Goal: Task Accomplishment & Management: Complete application form

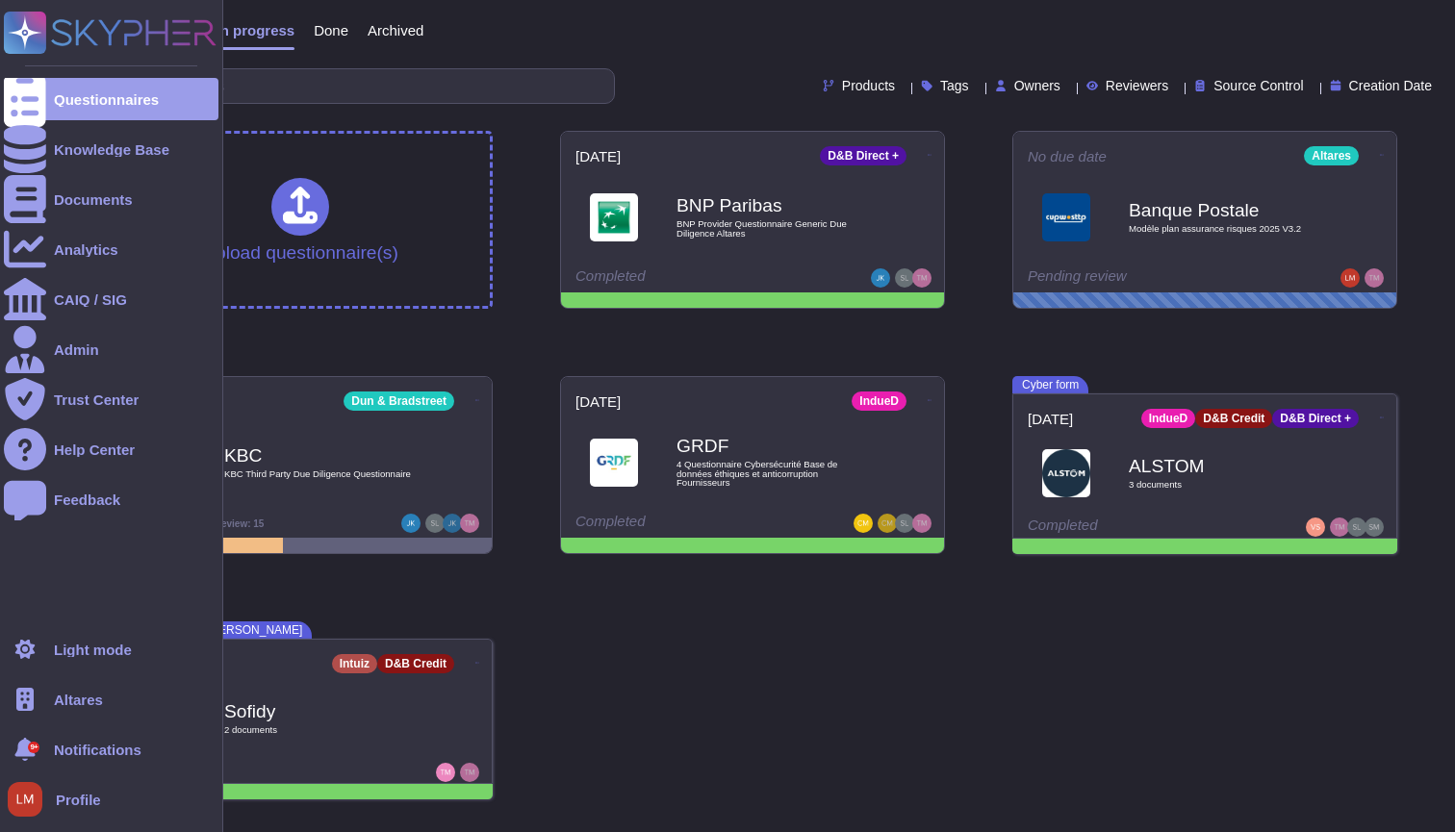
click at [48, 695] on div "Altares" at bounding box center [111, 699] width 215 height 42
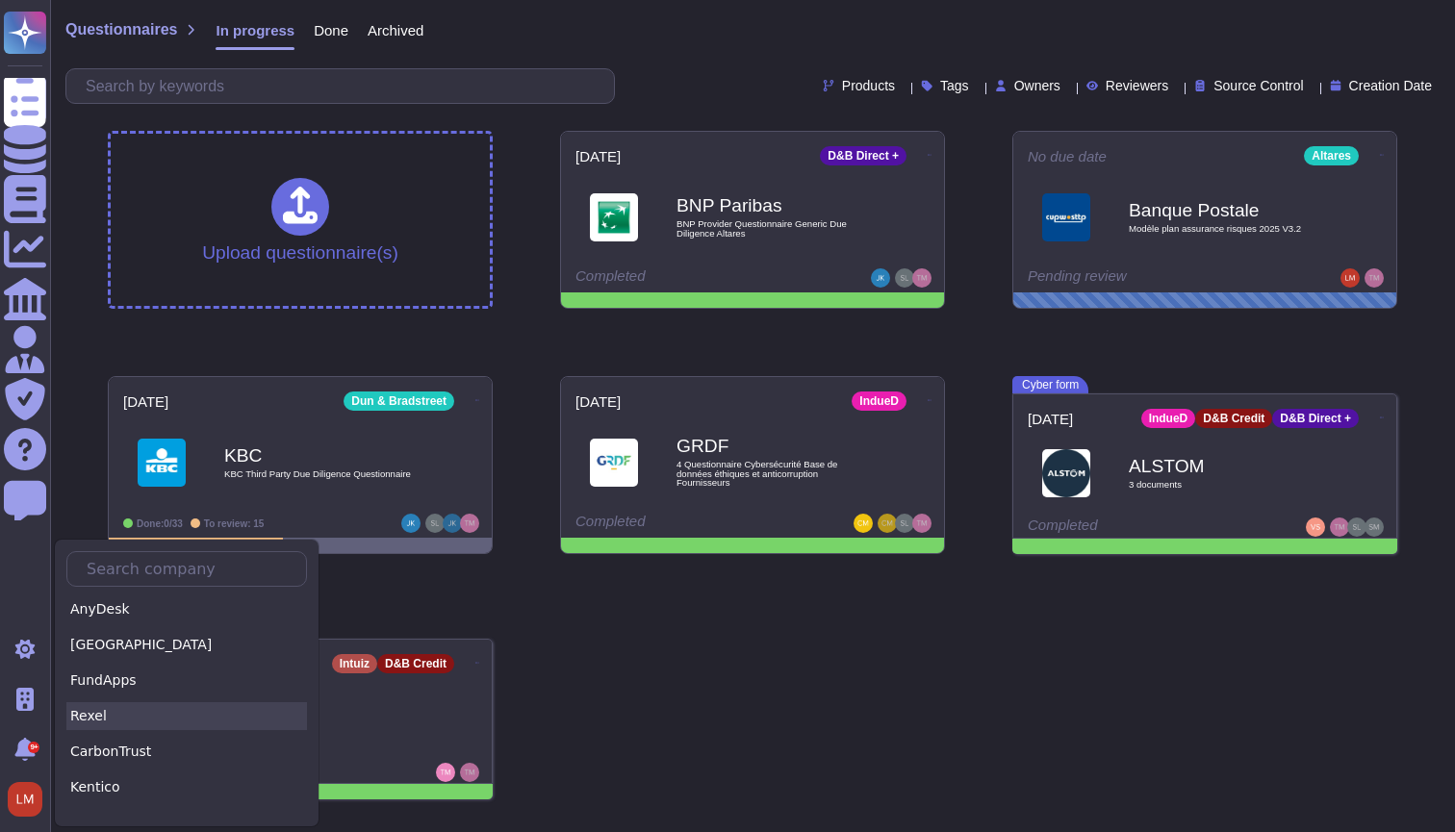
scroll to position [1555, 0]
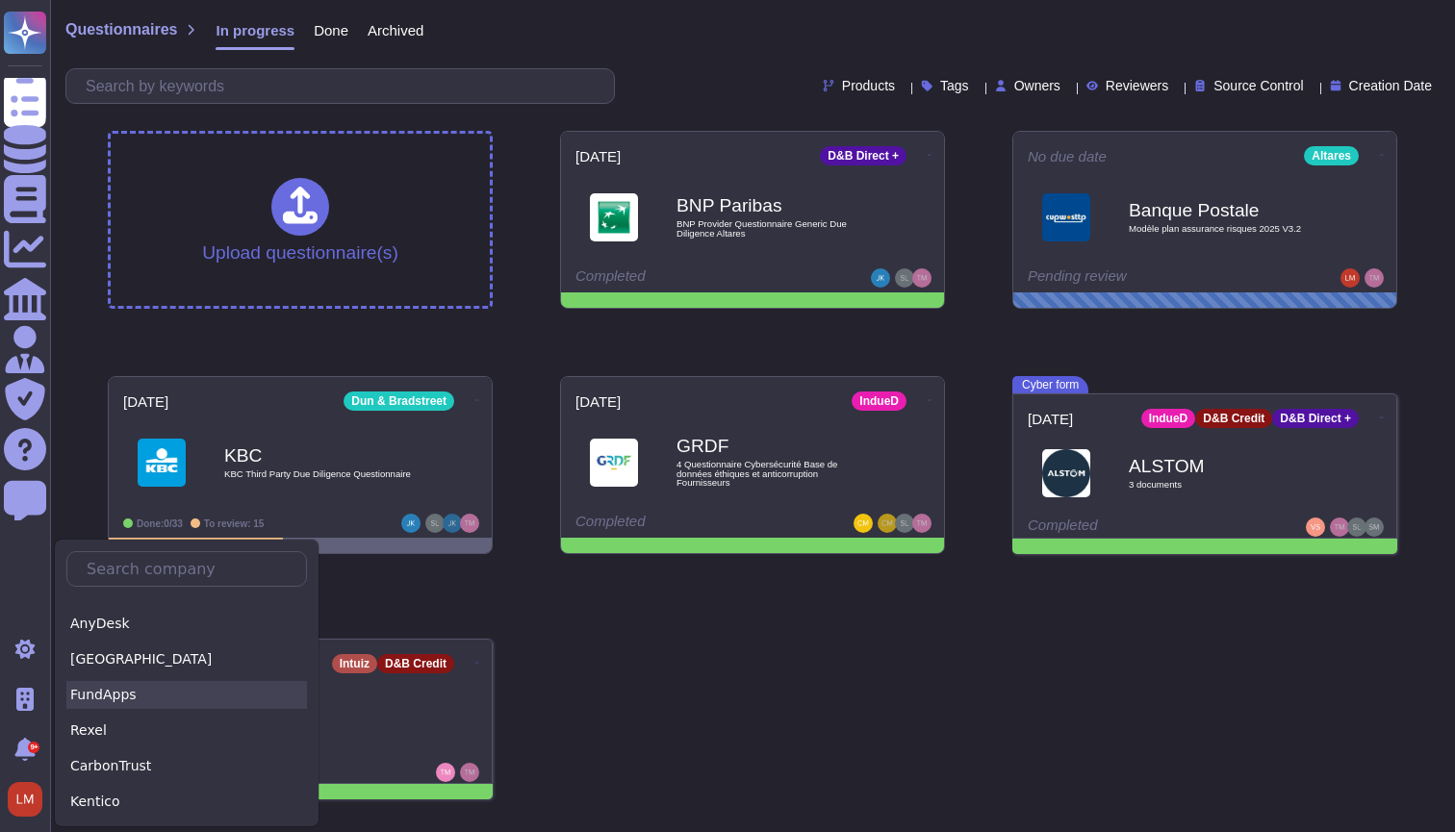
click at [167, 693] on div "FundApps" at bounding box center [186, 695] width 241 height 28
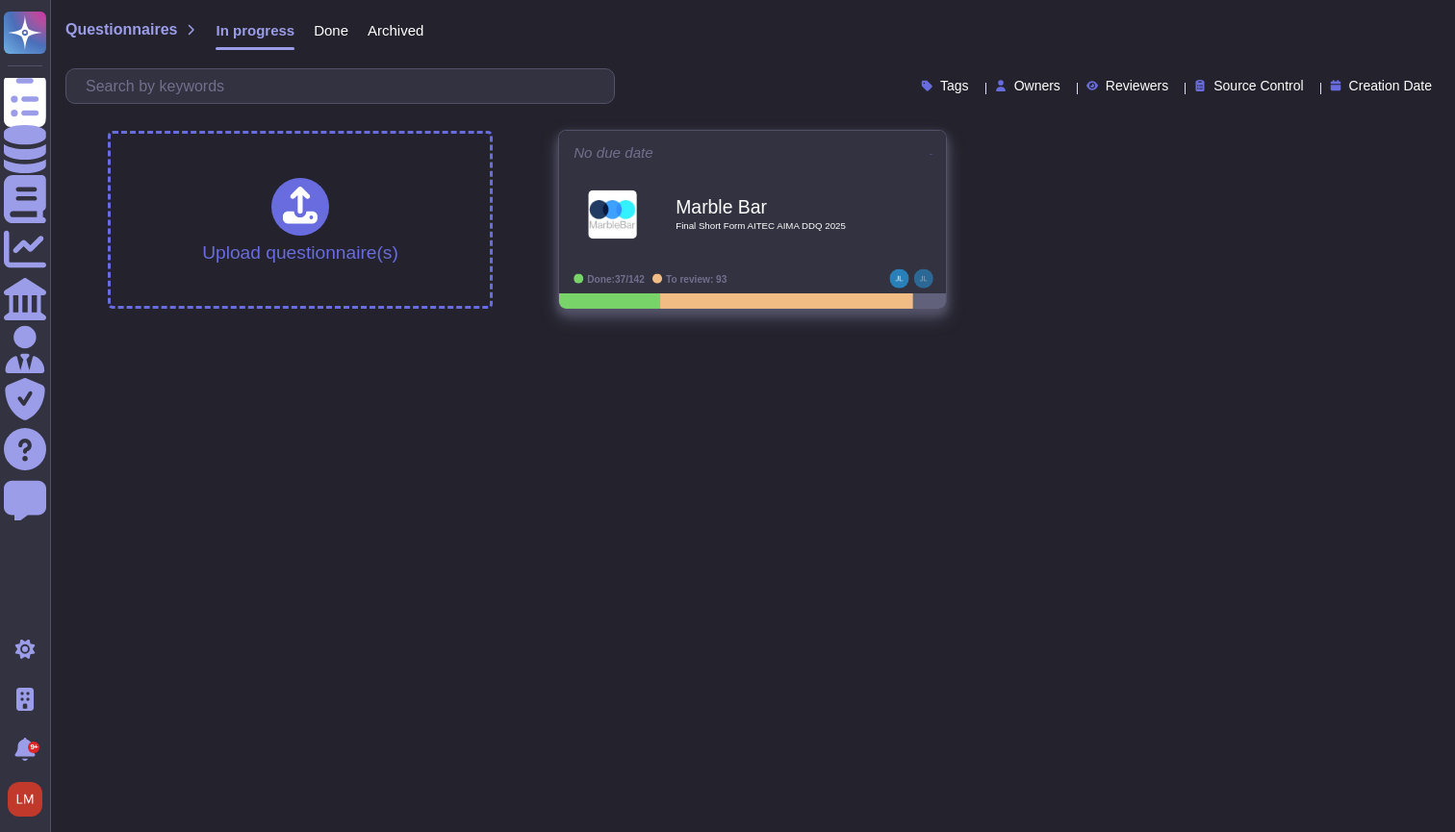
click at [752, 190] on div "Marble Bar Final Short Form AITEC AIMA DDQ 2025" at bounding box center [773, 215] width 194 height 78
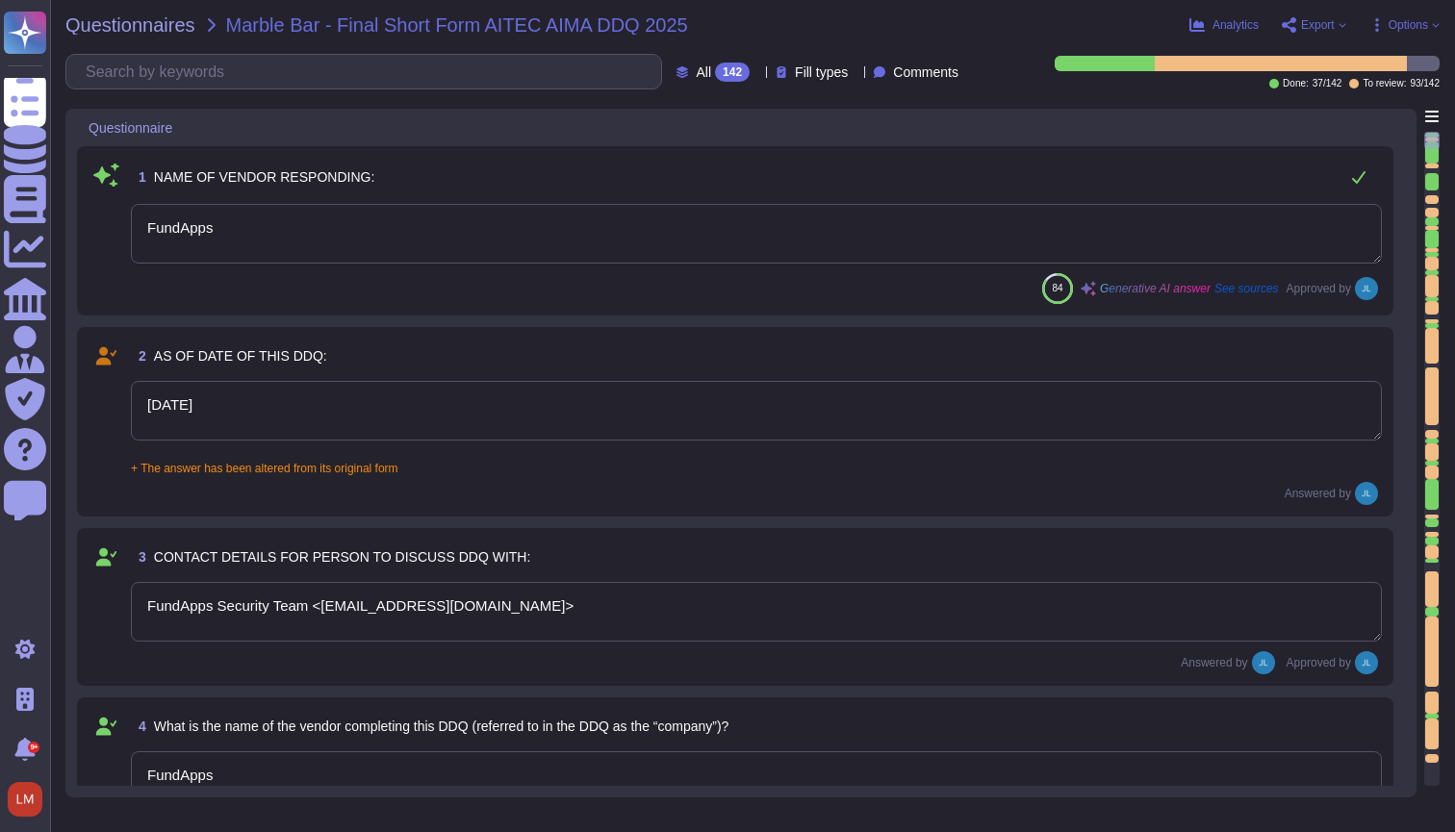
type textarea "FundApps"
type textarea "[DATE]"
type textarea "FundApps Security Team <[EMAIL_ADDRESS][DOMAIN_NAME]>"
type textarea "FundApps"
type textarea "[DOMAIN_NAME]"
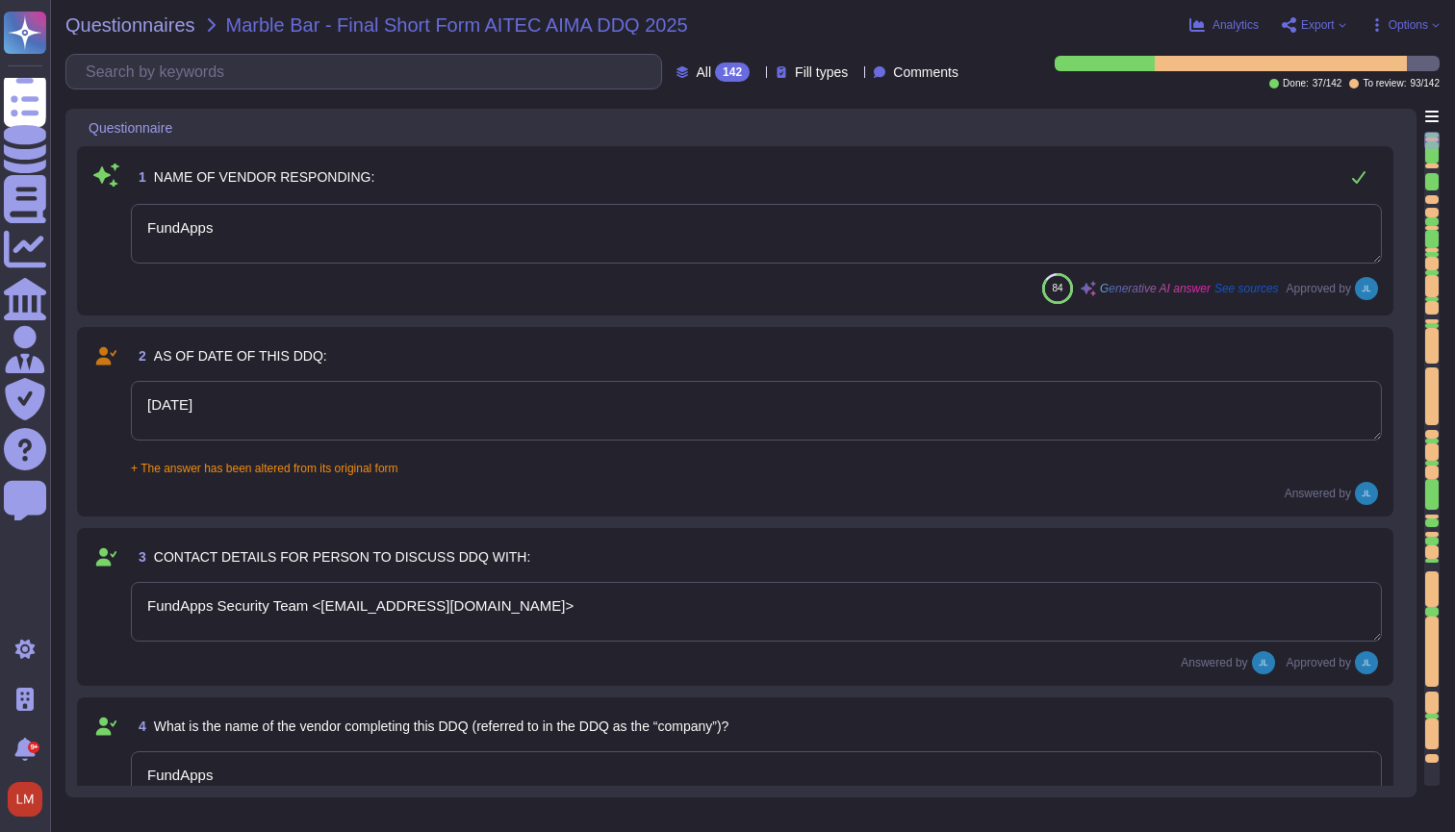
click at [1398, 24] on span "Options" at bounding box center [1408, 25] width 39 height 12
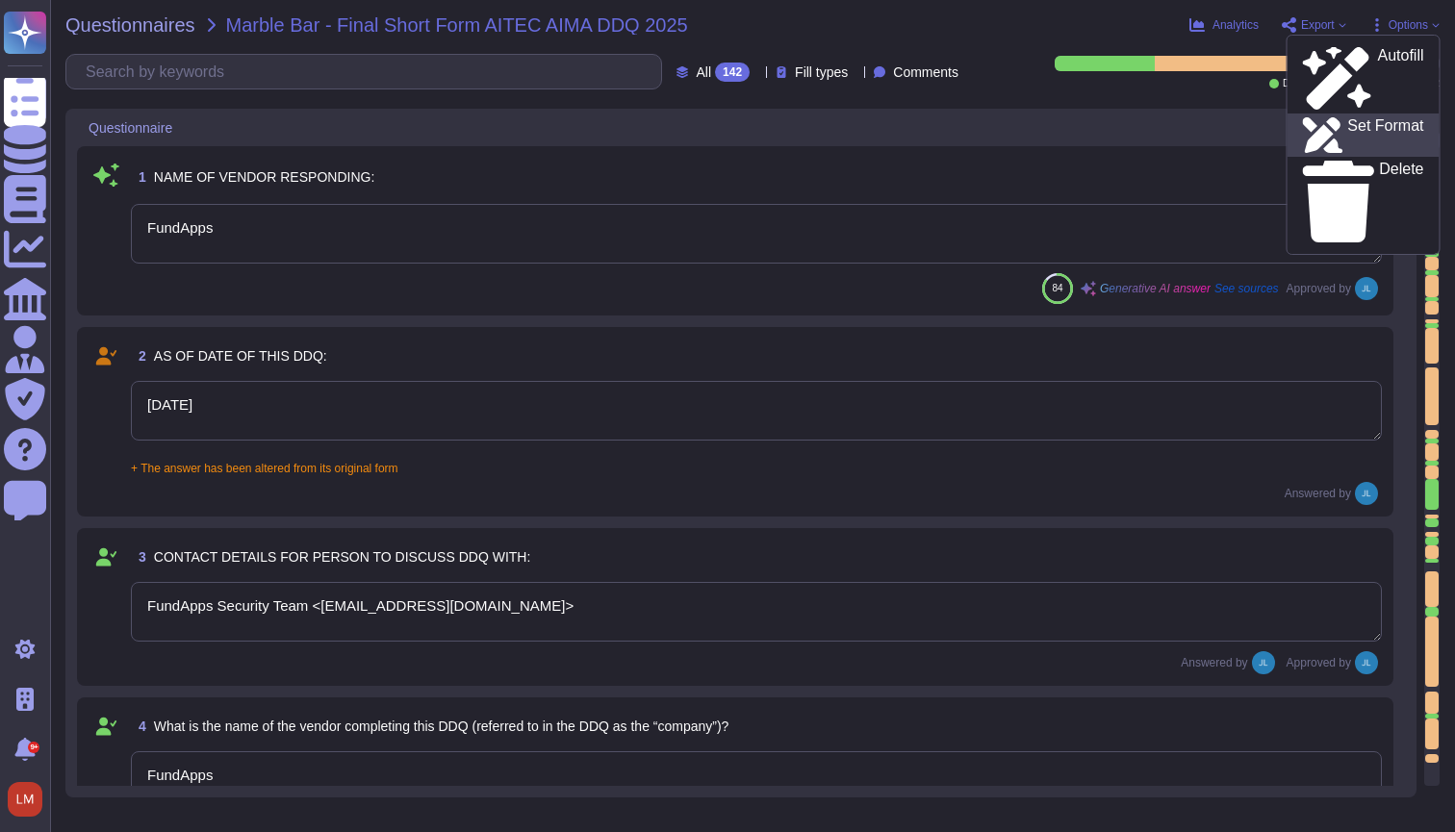
click at [1371, 118] on p "Set Format" at bounding box center [1385, 135] width 76 height 35
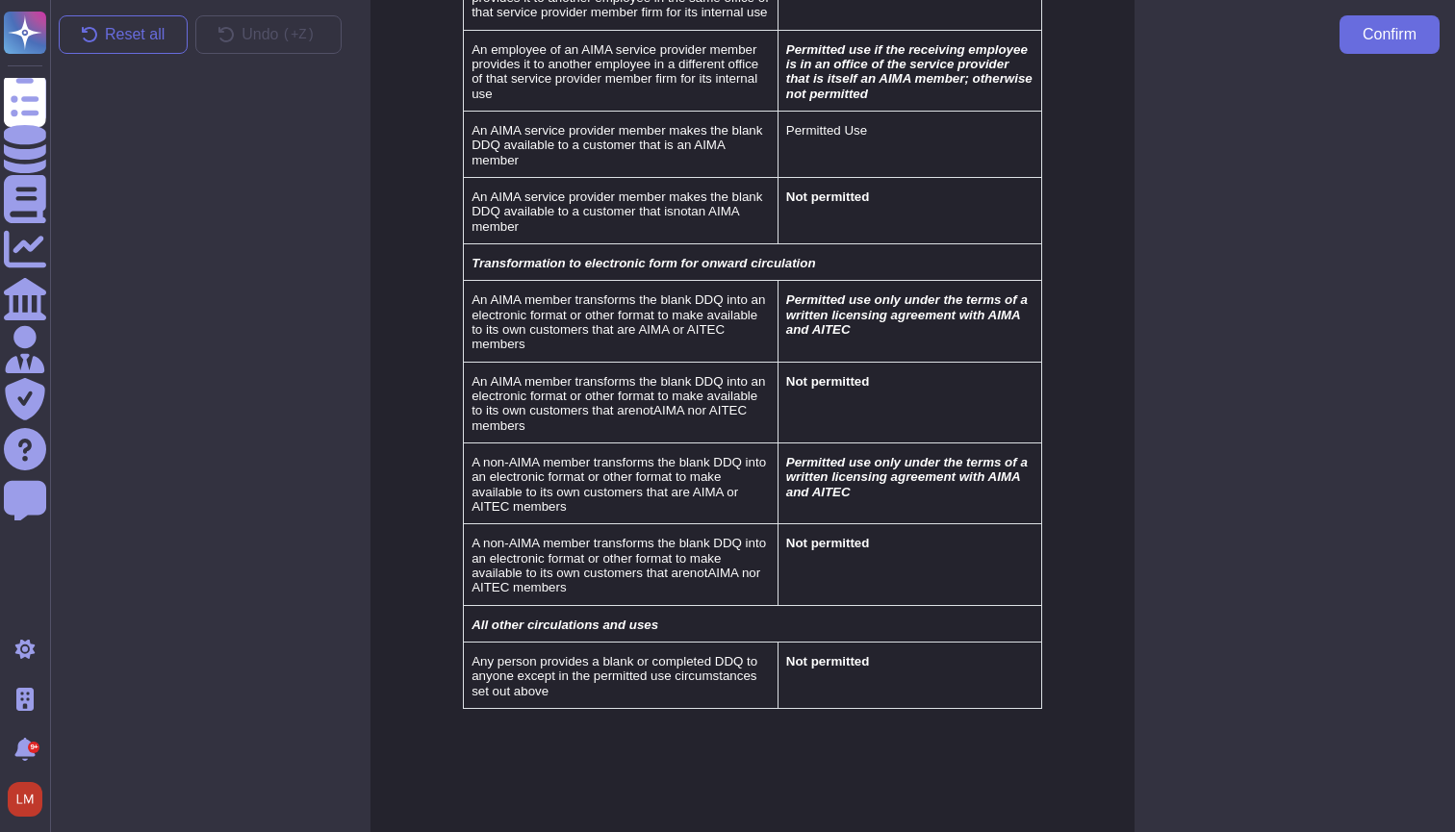
scroll to position [35580, 0]
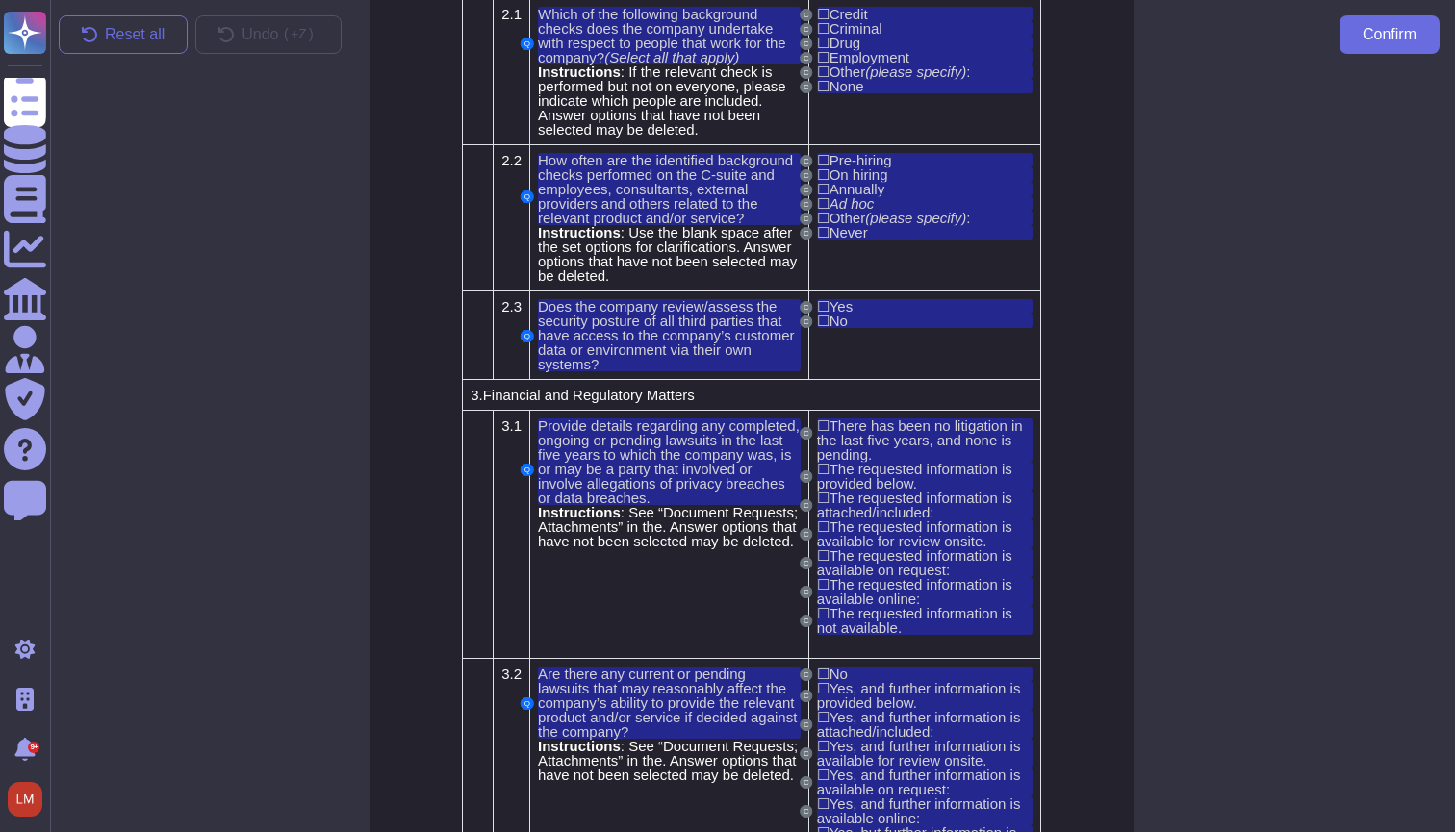
scroll to position [2617, 0]
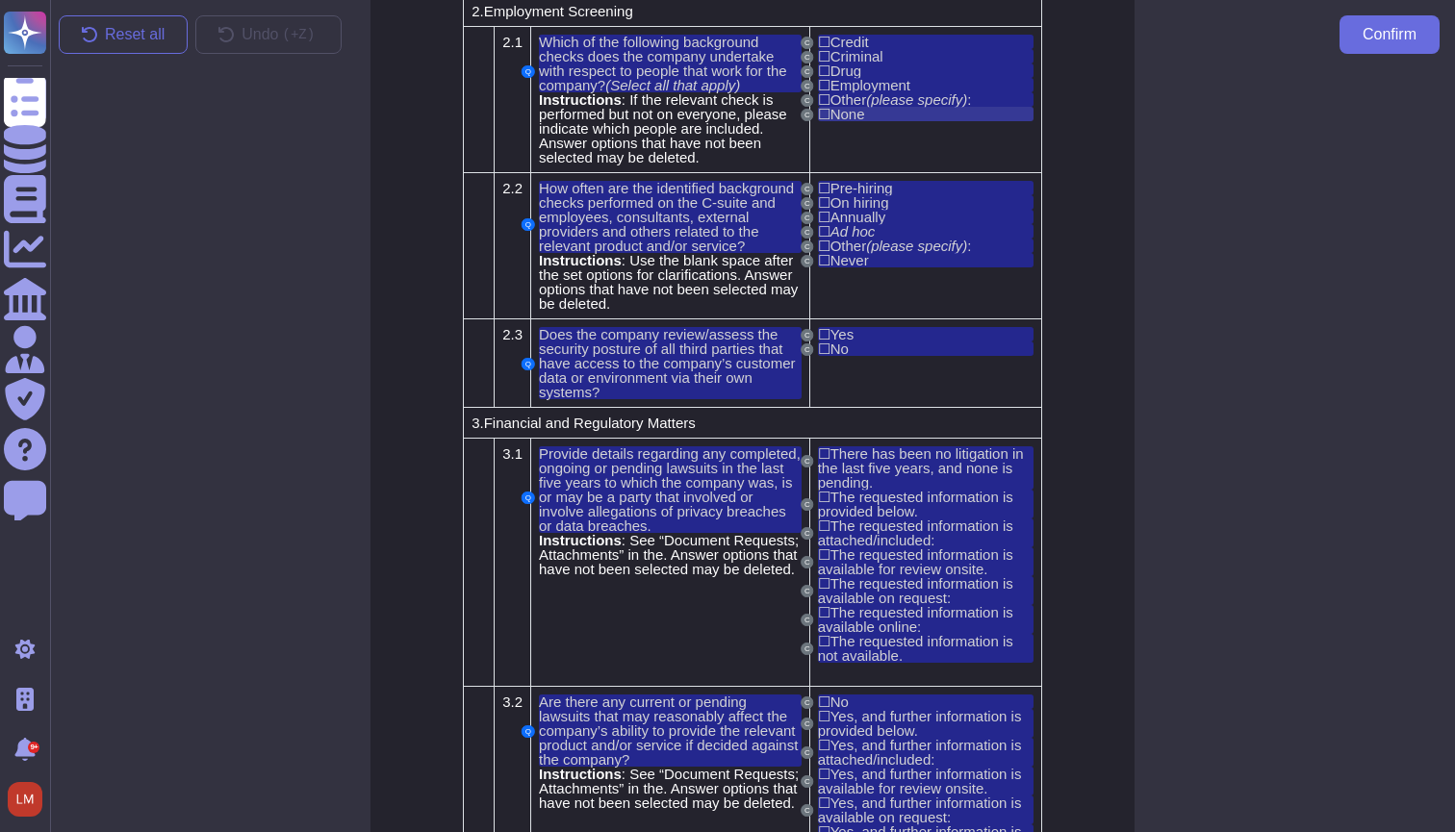
click at [880, 121] on div "☐ None" at bounding box center [926, 114] width 216 height 14
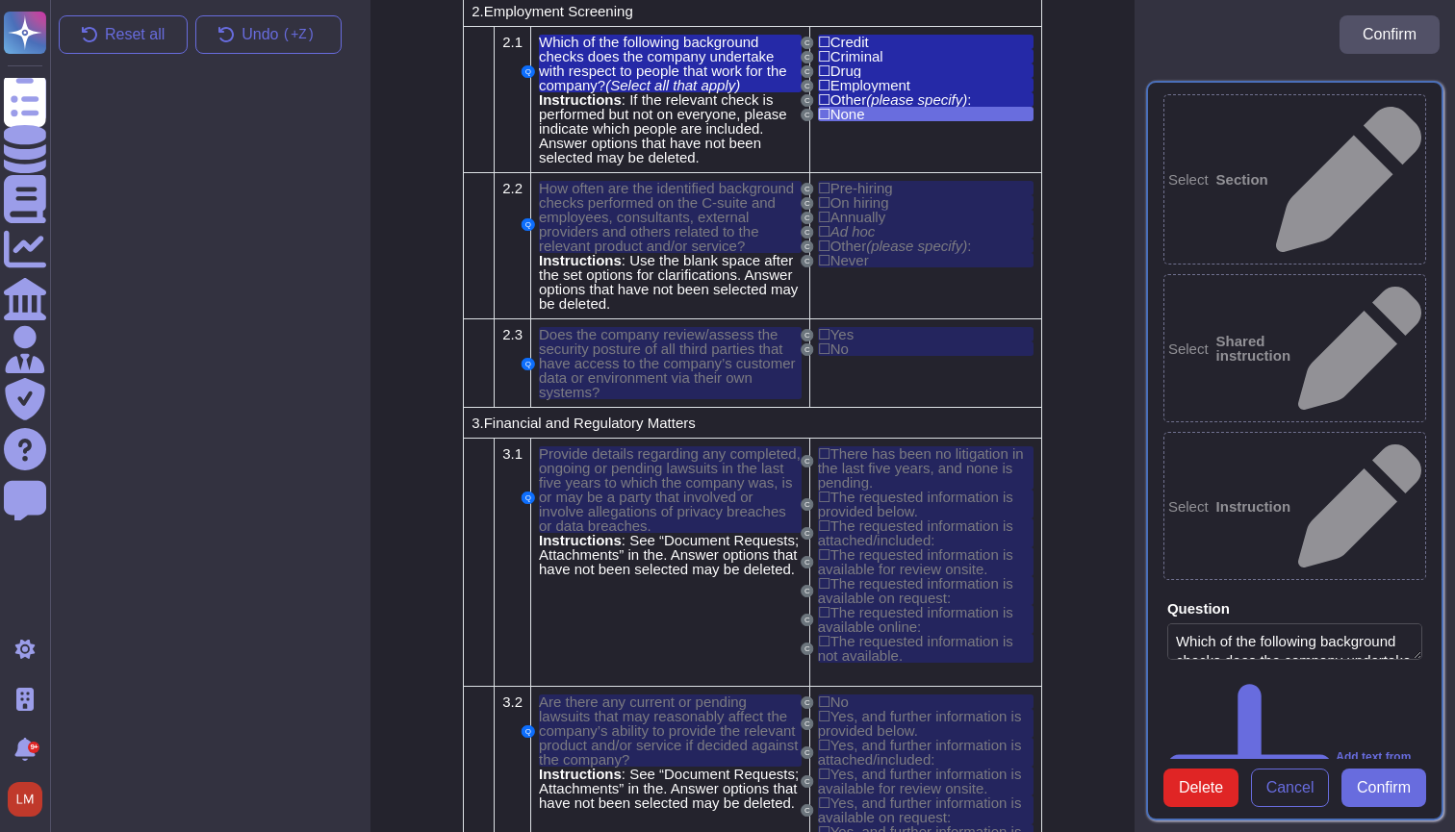
type textarea "Which of the following background checks does the company undertake with respec…"
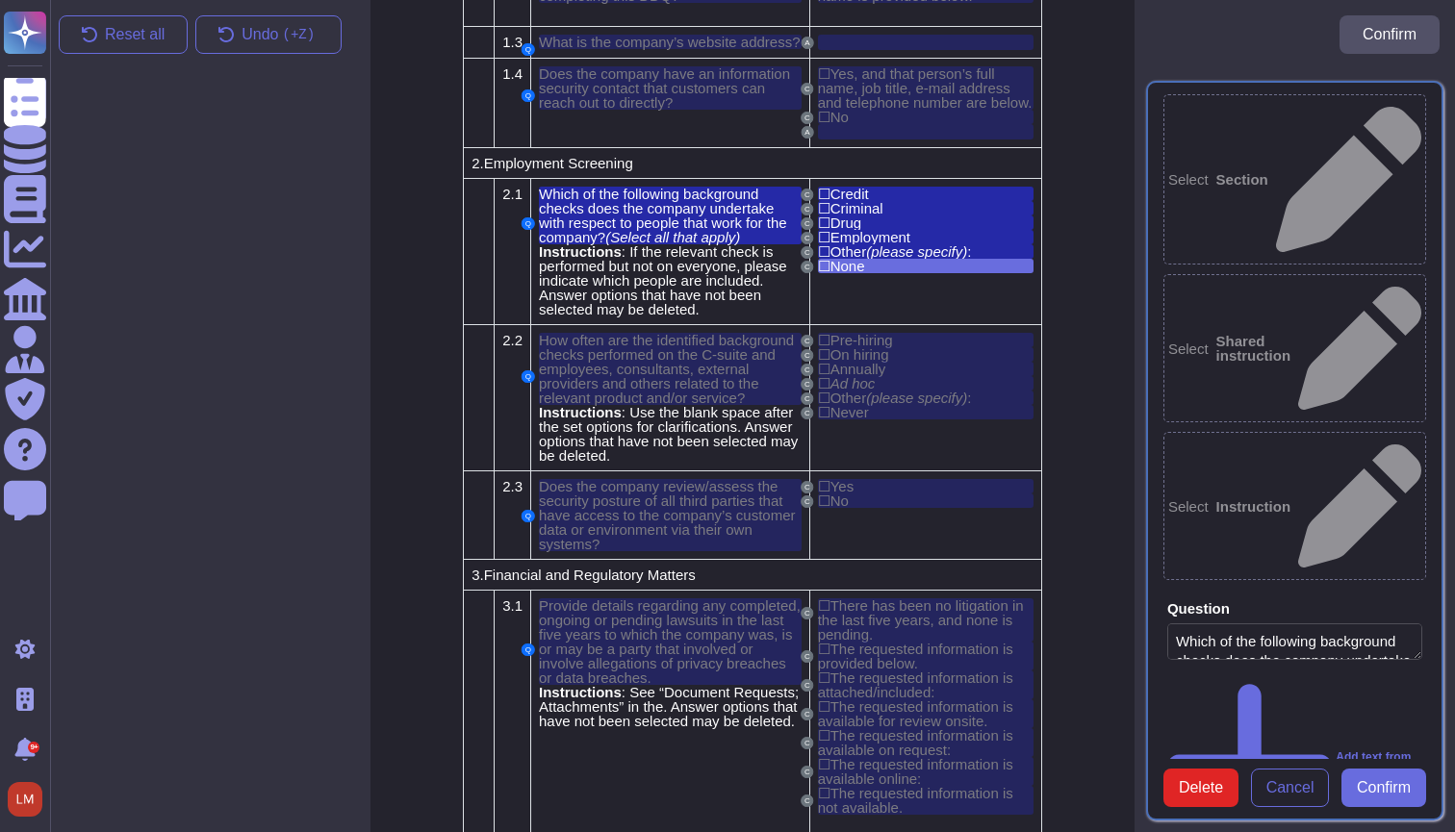
scroll to position [2443, 0]
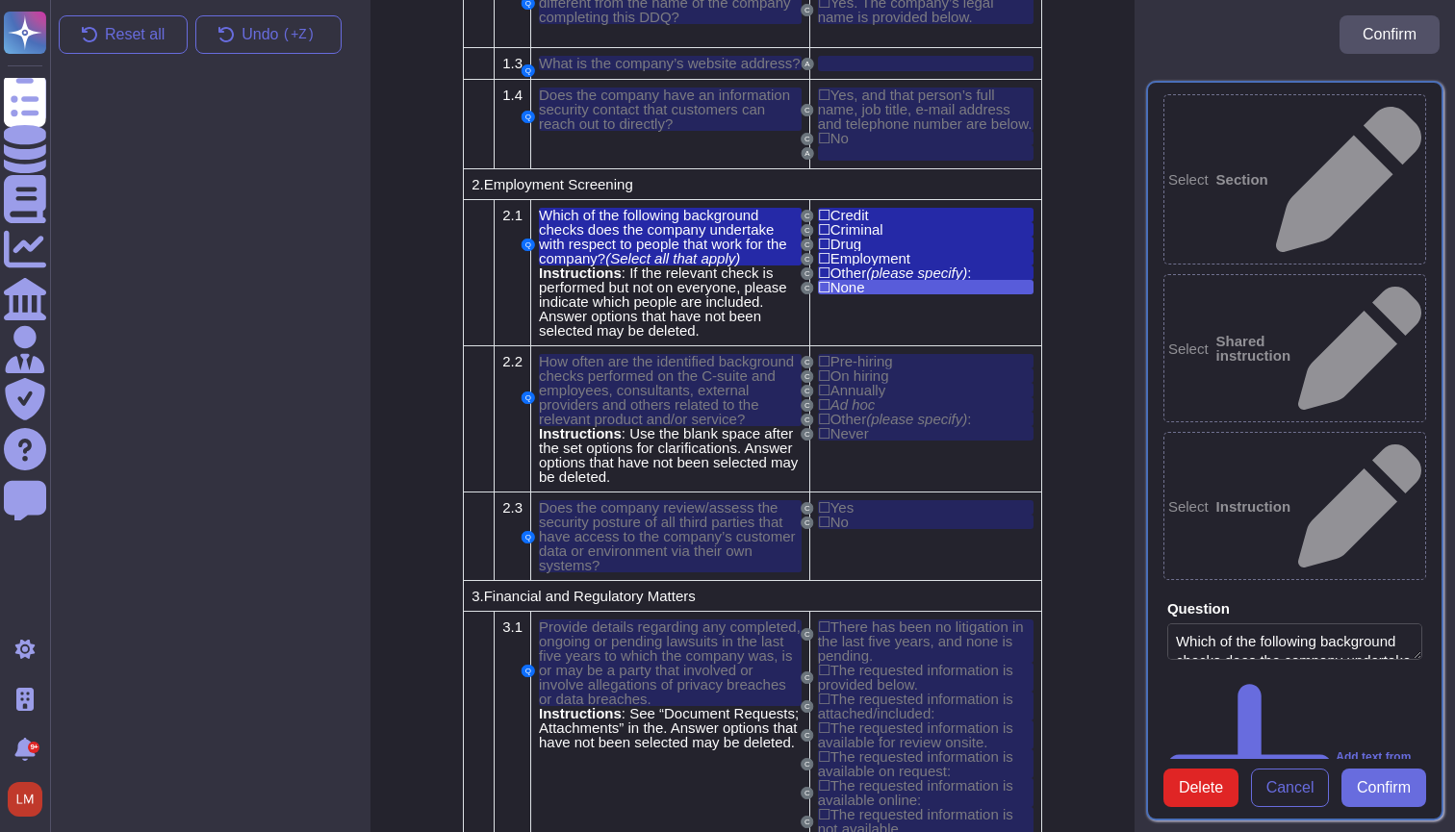
click at [898, 346] on td "C ☐ Credit C ☐ Criminal C ☐ Drug C ☐ Employment C ☐ Other (please specify) : C …" at bounding box center [925, 273] width 232 height 146
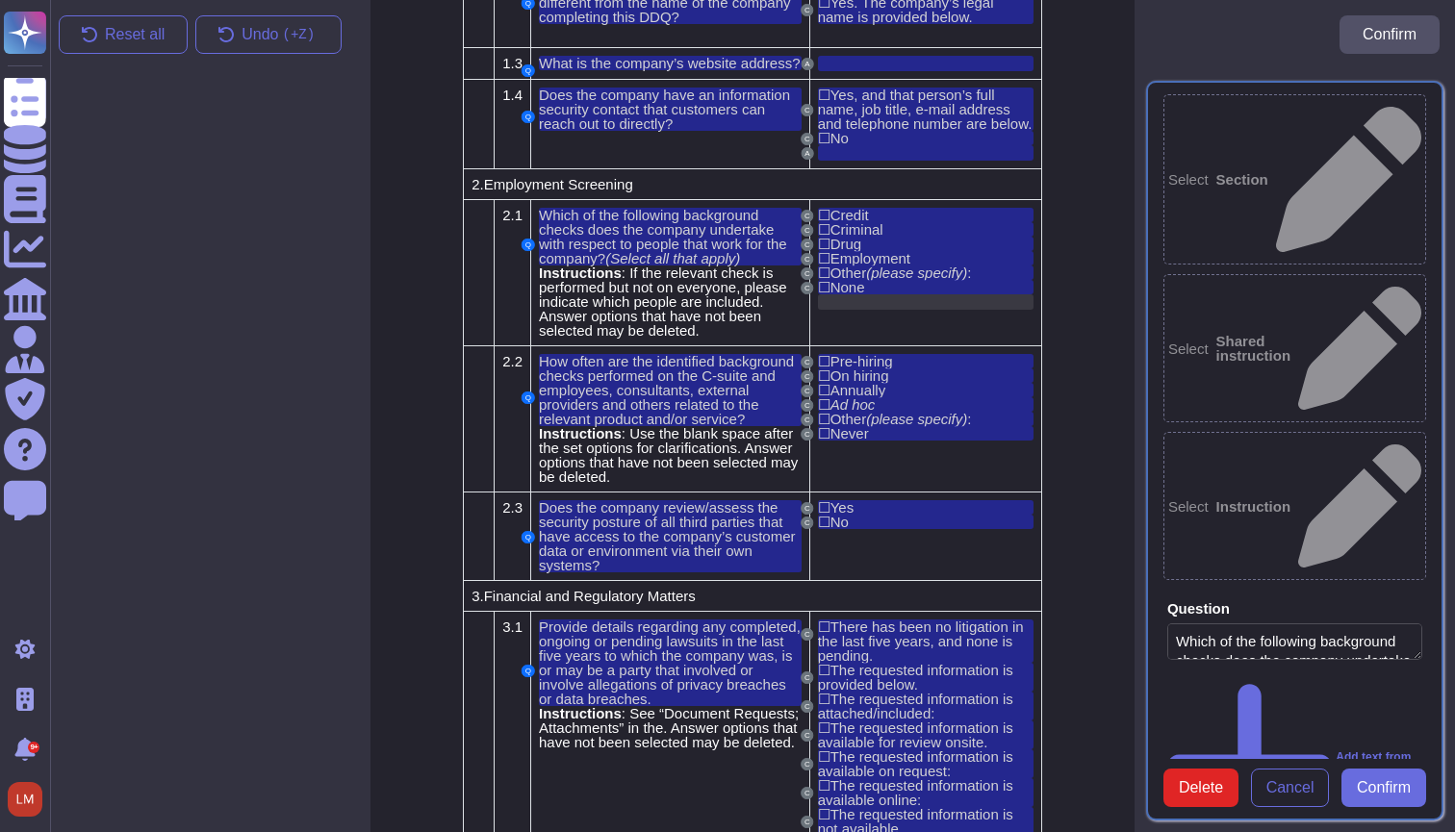
click at [858, 310] on div at bounding box center [926, 301] width 216 height 15
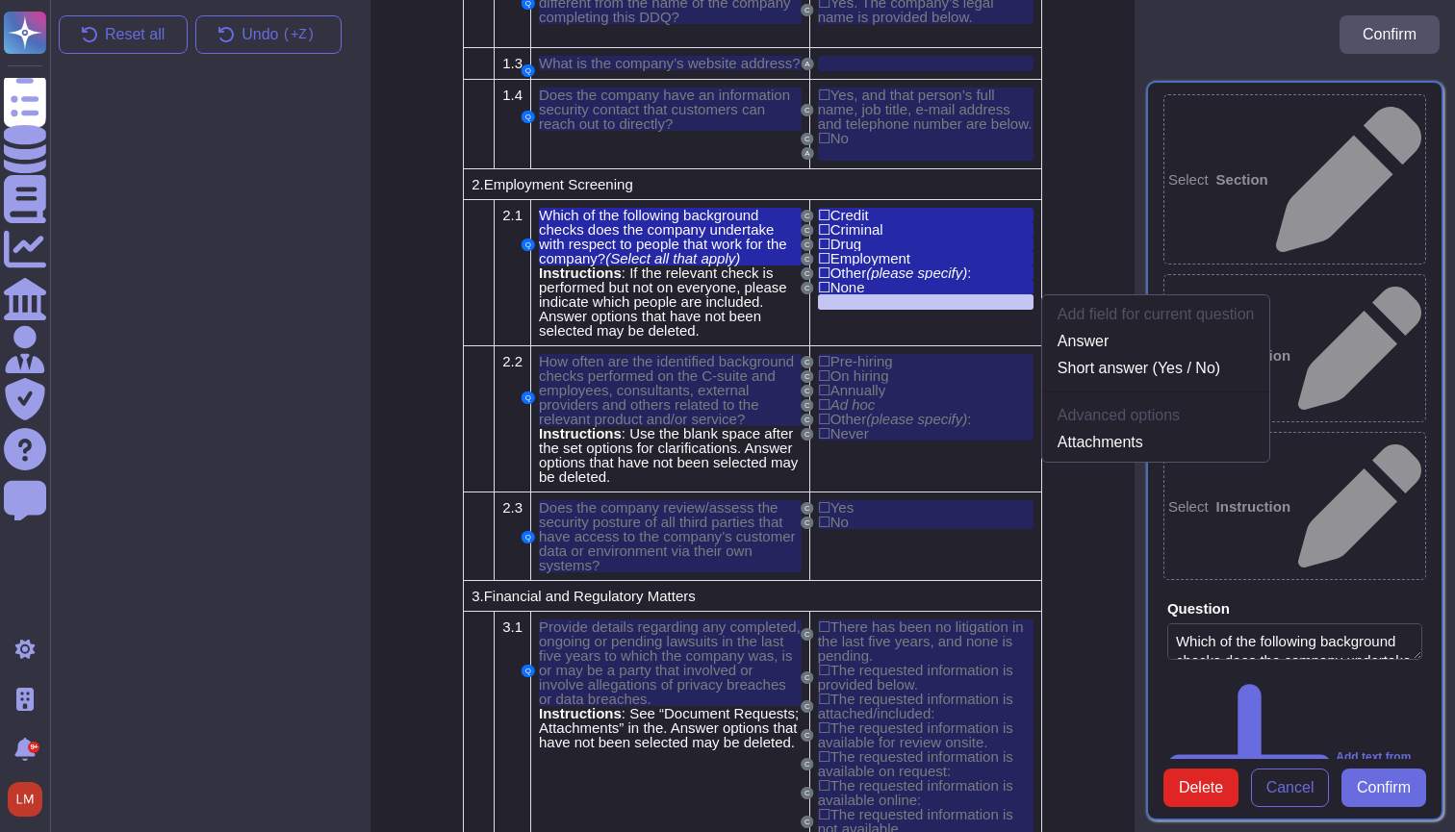
scroll to position [2459, 0]
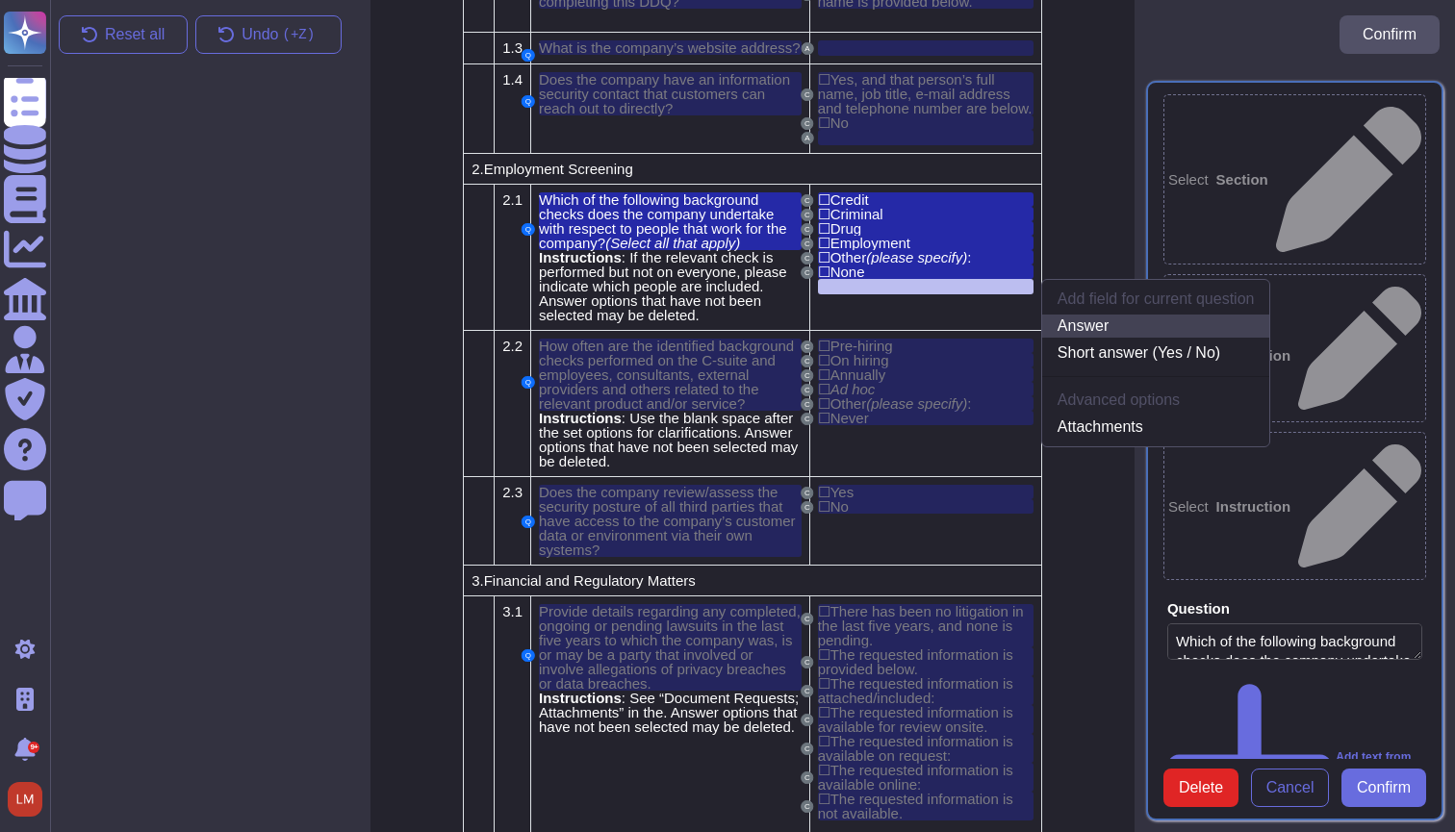
click at [1084, 338] on link "Answer" at bounding box center [1156, 326] width 228 height 23
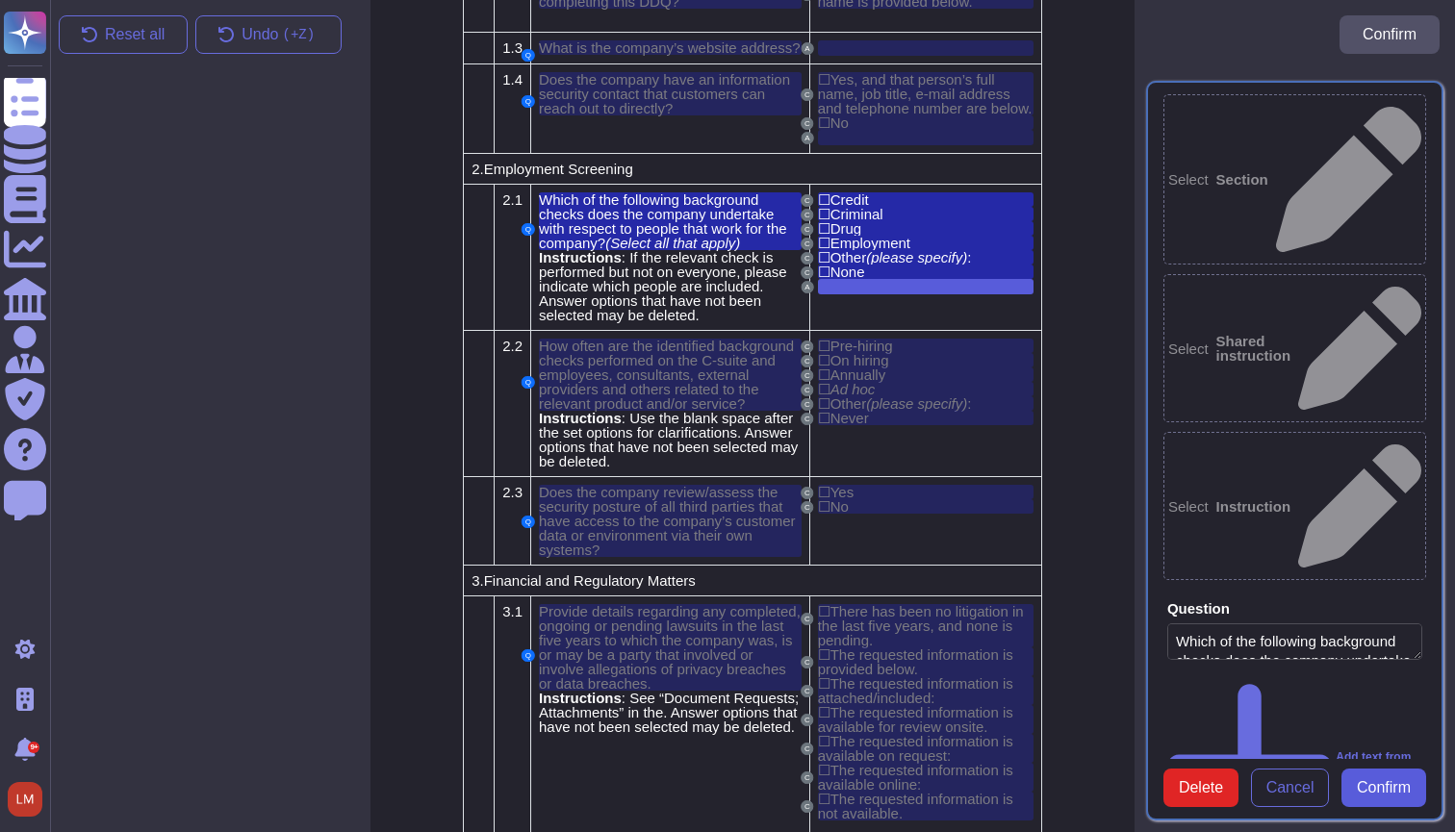
click at [1364, 793] on span "Confirm" at bounding box center [1384, 787] width 54 height 15
click at [1368, 793] on span "Confirm" at bounding box center [1384, 787] width 54 height 15
click at [1289, 787] on span "Cancel" at bounding box center [1290, 787] width 48 height 15
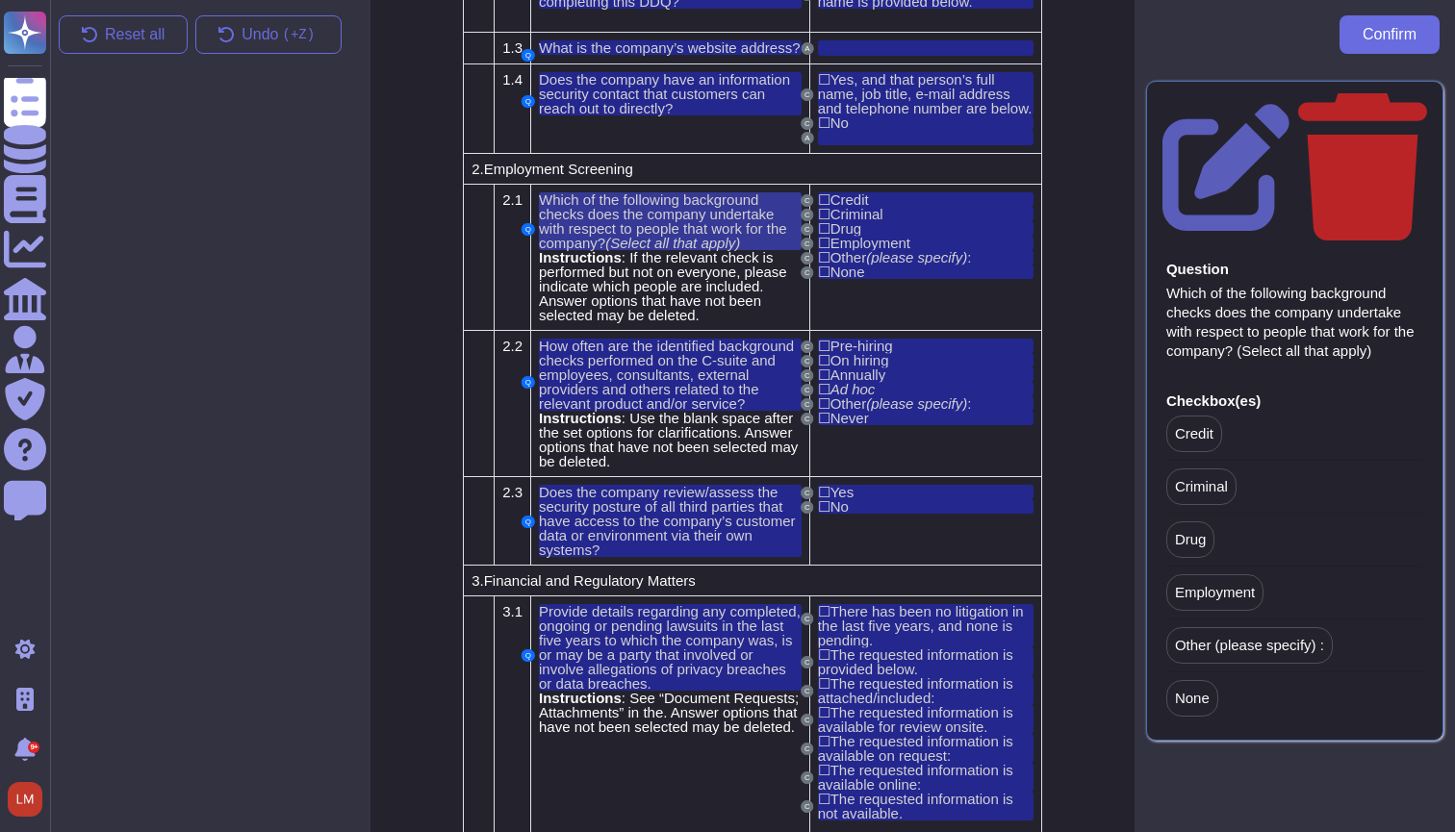
click at [703, 251] on span "Which of the following background checks does the company undertake with respec…" at bounding box center [663, 222] width 248 height 60
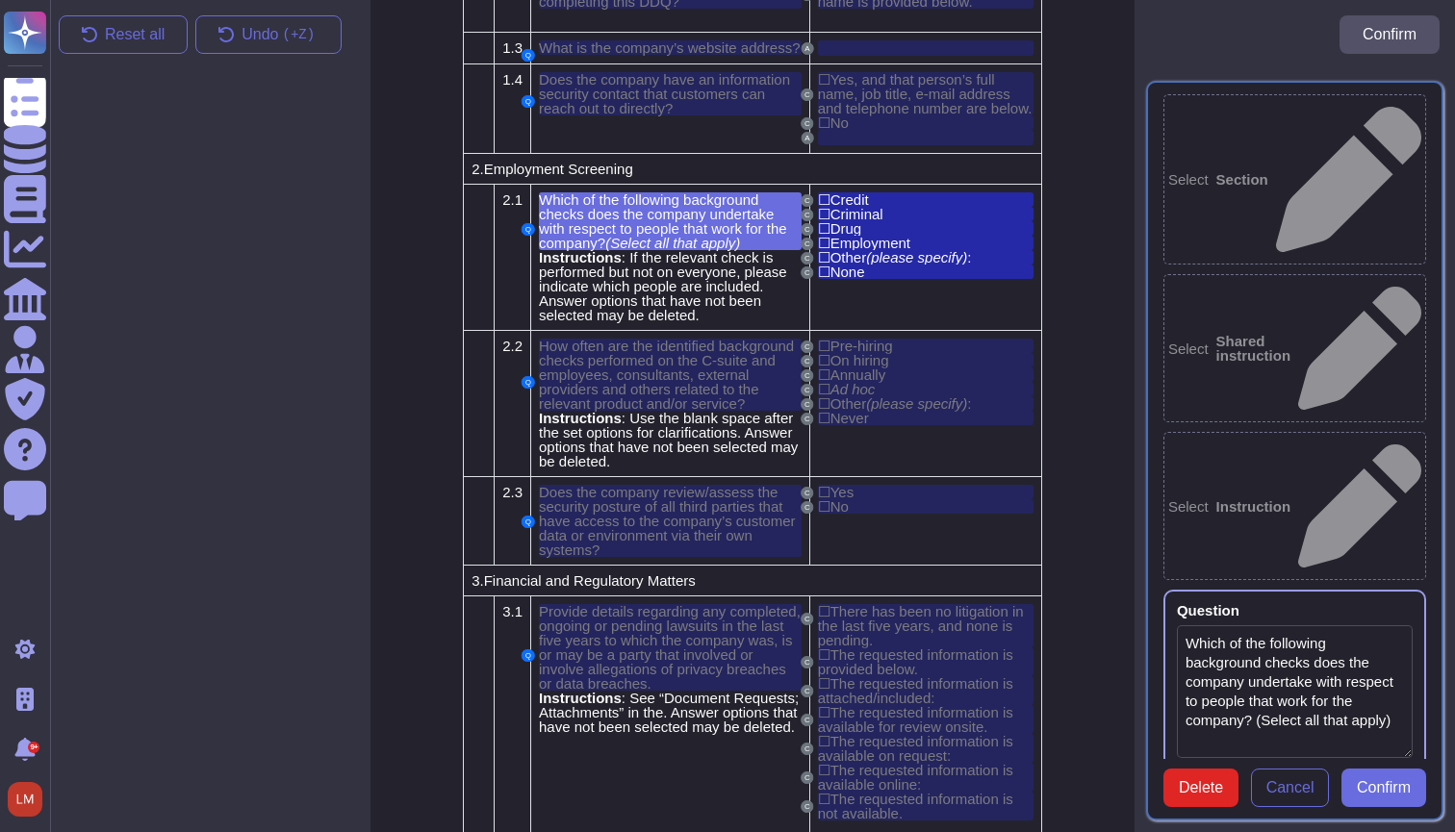
type textarea "Which of the following background checks does the company undertake with respec…"
